Goal: Task Accomplishment & Management: Manage account settings

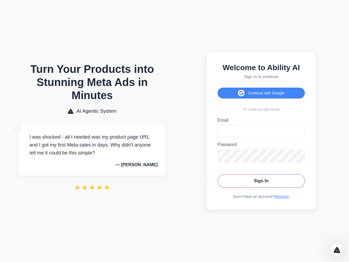
click at [261, 91] on button "Continue with Google" at bounding box center [261, 93] width 87 height 11
click at [337, 250] on icon "Open Intercom Messenger" at bounding box center [337, 250] width 9 height 9
